Goal: Information Seeking & Learning: Learn about a topic

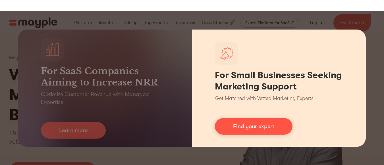
click at [359, 32] on div "For Small Businesses Seeking Marketing Support Get Matched with Vetted Marketin…" at bounding box center [279, 88] width 174 height 117
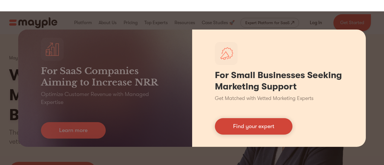
click at [255, 127] on link "Find your expert" at bounding box center [254, 126] width 78 height 16
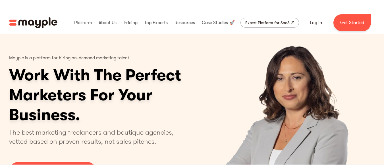
click at [297, 126] on img "4 of 5" at bounding box center [287, 113] width 148 height 158
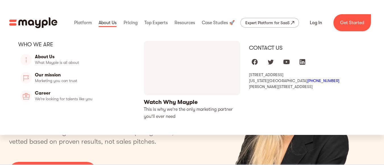
click at [118, 22] on link at bounding box center [107, 23] width 21 height 18
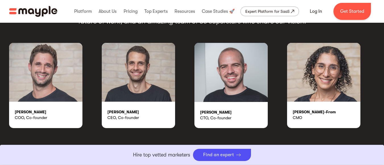
scroll to position [1024, 0]
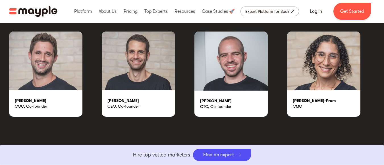
click at [133, 73] on img at bounding box center [138, 61] width 73 height 59
click at [124, 101] on div "Elad Donsky" at bounding box center [141, 101] width 68 height 6
click at [138, 78] on img at bounding box center [138, 61] width 73 height 59
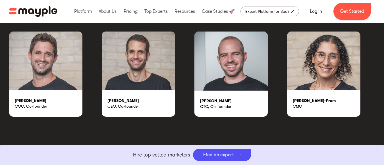
click at [161, 43] on img at bounding box center [138, 61] width 73 height 59
click at [155, 59] on img at bounding box center [138, 61] width 73 height 59
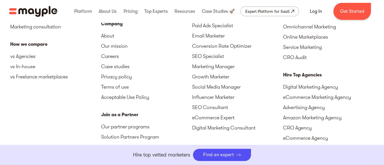
scroll to position [1812, 0]
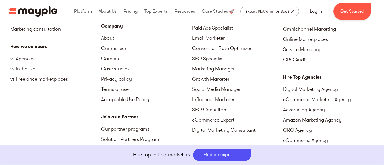
click at [304, 146] on link "eCommerce SEO Agencies" at bounding box center [328, 151] width 91 height 10
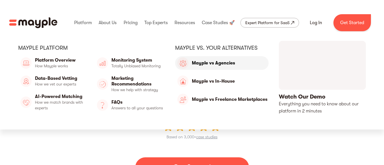
click at [201, 61] on link "Mayple vs Agencies" at bounding box center [222, 63] width 94 height 14
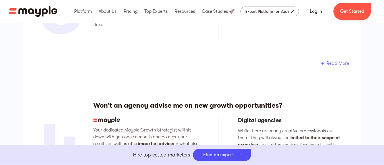
scroll to position [1115, 0]
